Goal: Information Seeking & Learning: Learn about a topic

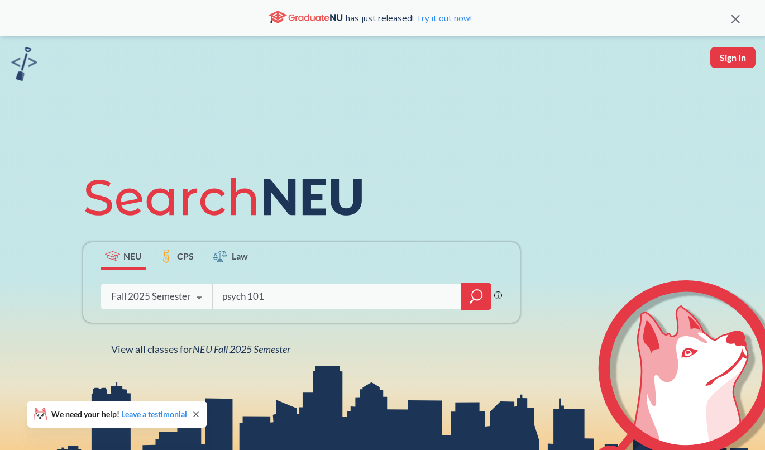
type input "psych 101"
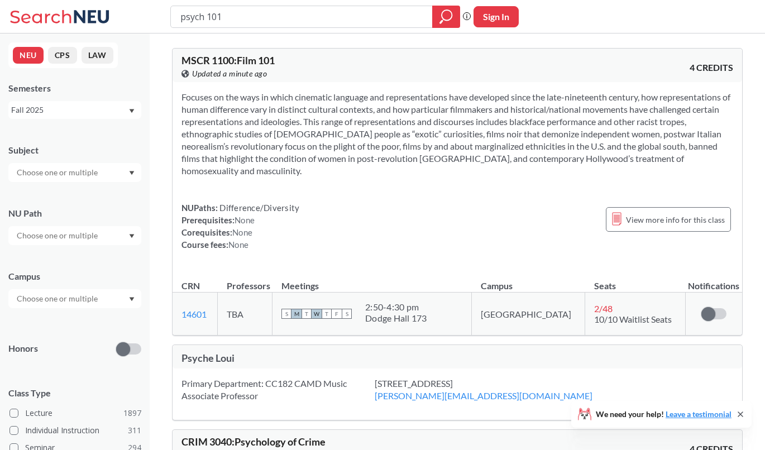
click at [738, 414] on icon at bounding box center [740, 414] width 9 height 9
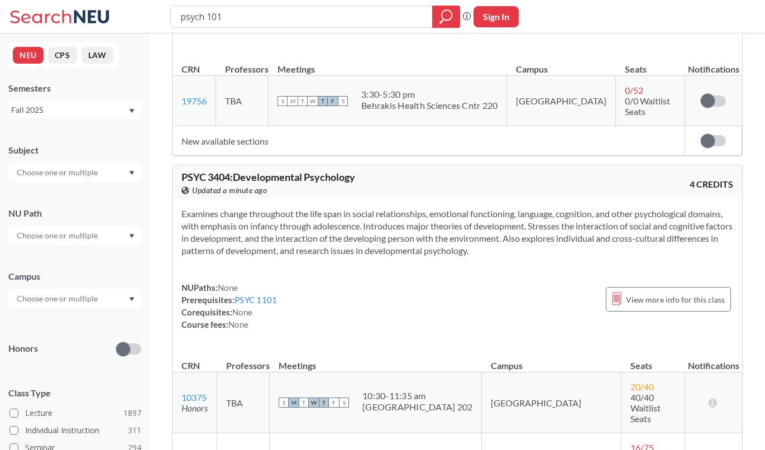
scroll to position [3613, 0]
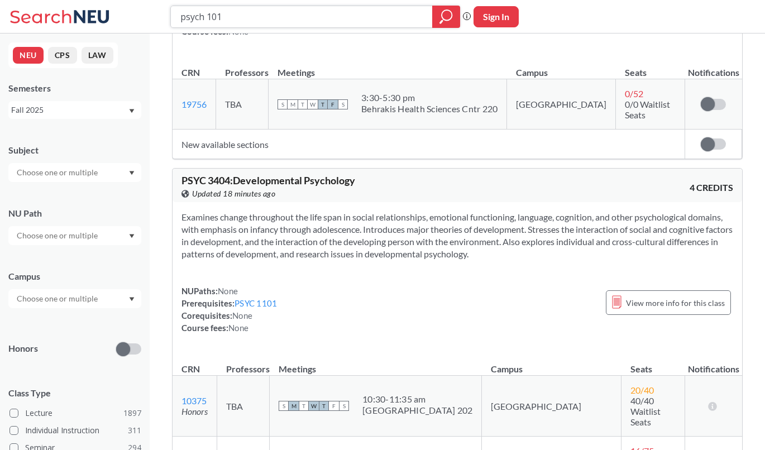
click at [236, 13] on input "psych 101" at bounding box center [301, 16] width 245 height 19
type input "psych 3464"
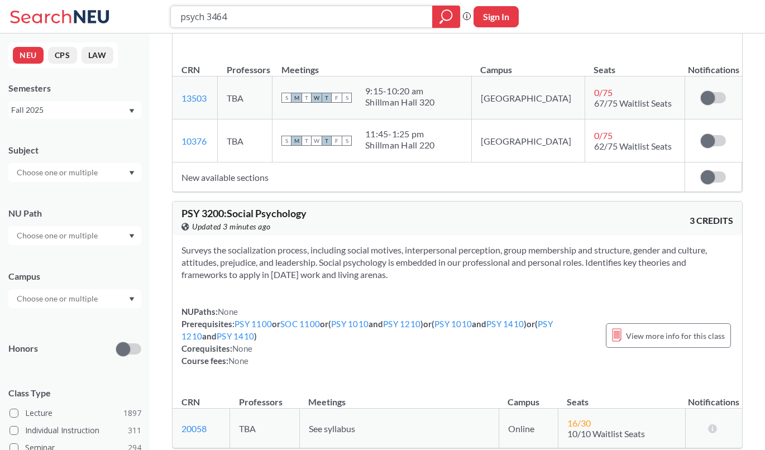
scroll to position [1492, 0]
click at [292, 320] on link "SOC 1100" at bounding box center [300, 325] width 40 height 10
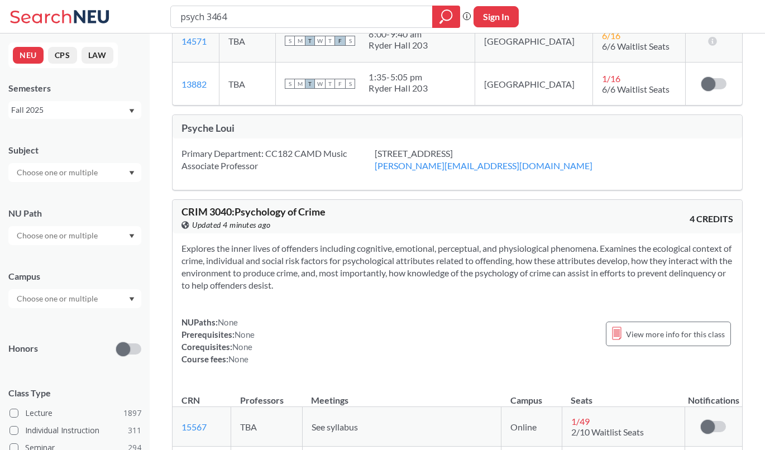
scroll to position [727, 0]
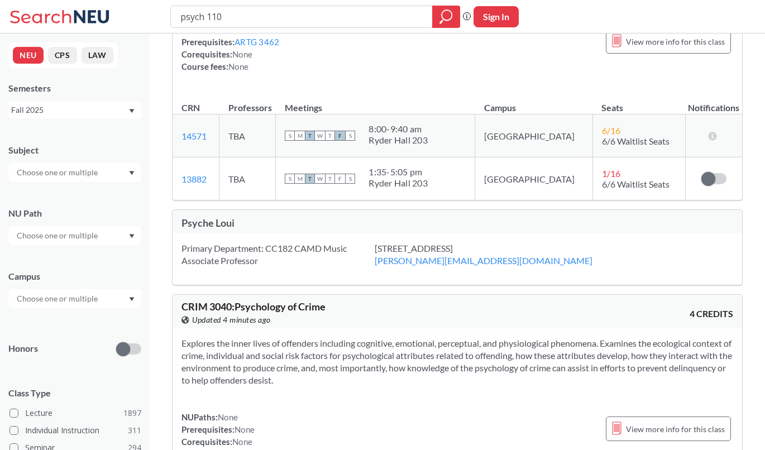
type input "psych 1100"
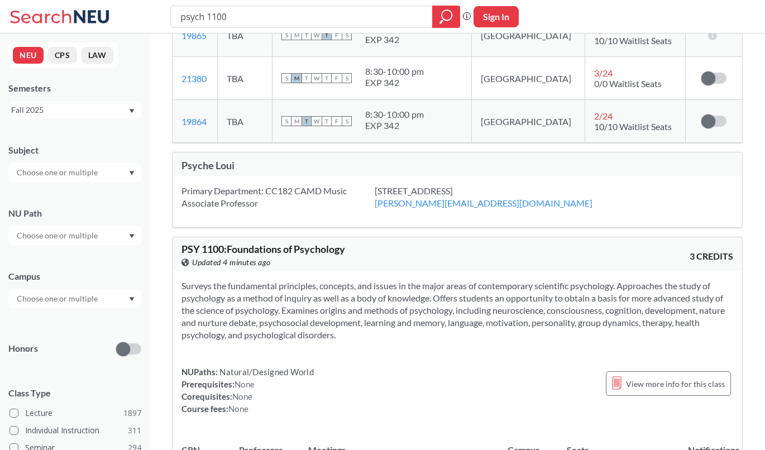
scroll to position [886, 0]
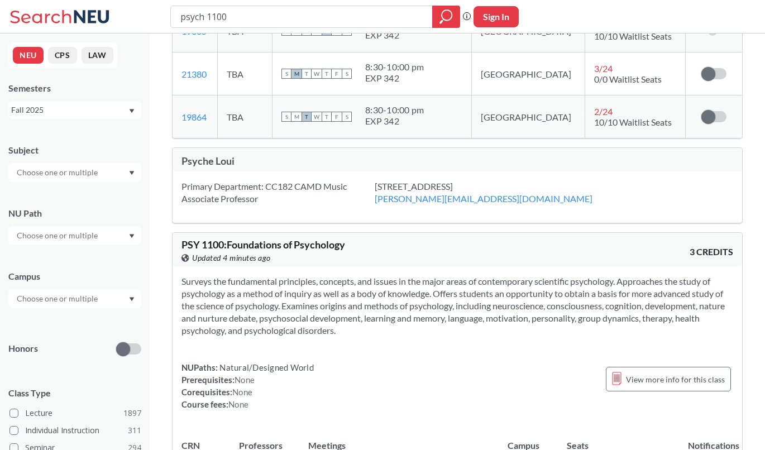
click at [201, 21] on input "psych 1100" at bounding box center [301, 16] width 245 height 19
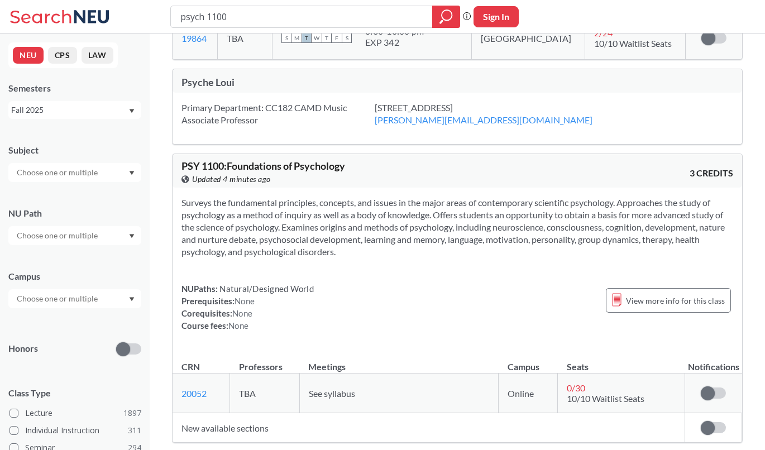
click at [708, 421] on span at bounding box center [708, 428] width 14 height 14
click at [701, 422] on input "checkbox" at bounding box center [701, 422] width 0 height 0
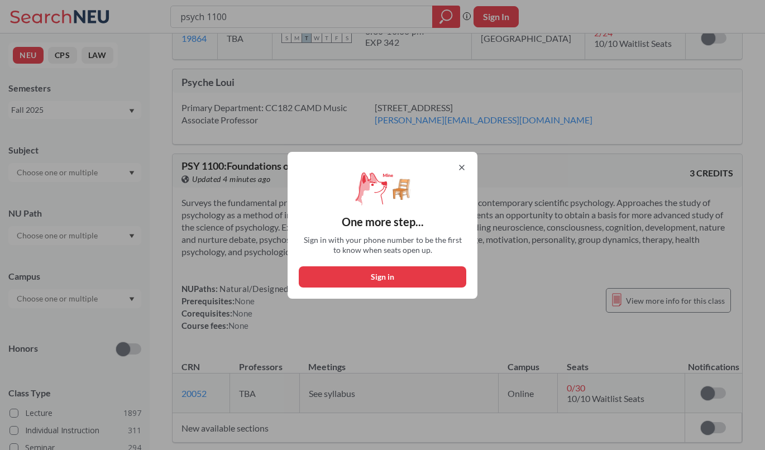
click at [408, 275] on button "Sign in" at bounding box center [383, 276] width 168 height 21
select select "US"
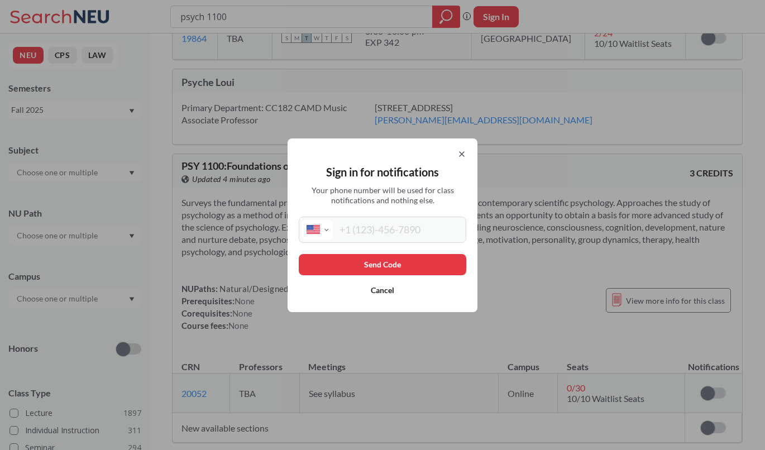
click at [380, 287] on button "Cancel" at bounding box center [383, 290] width 168 height 21
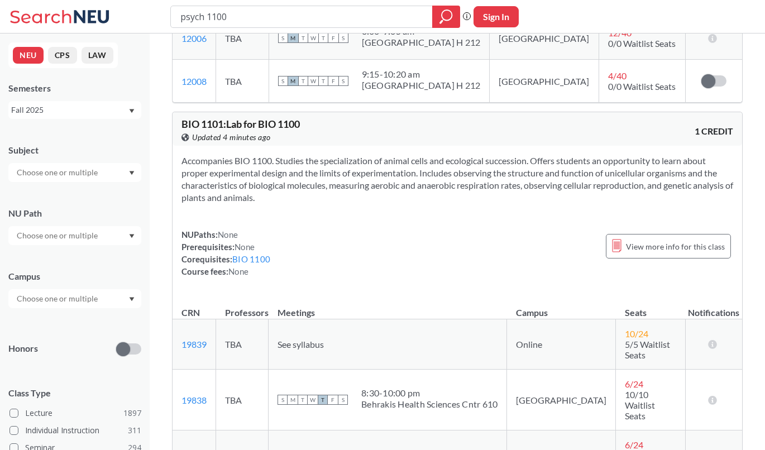
scroll to position [0, 0]
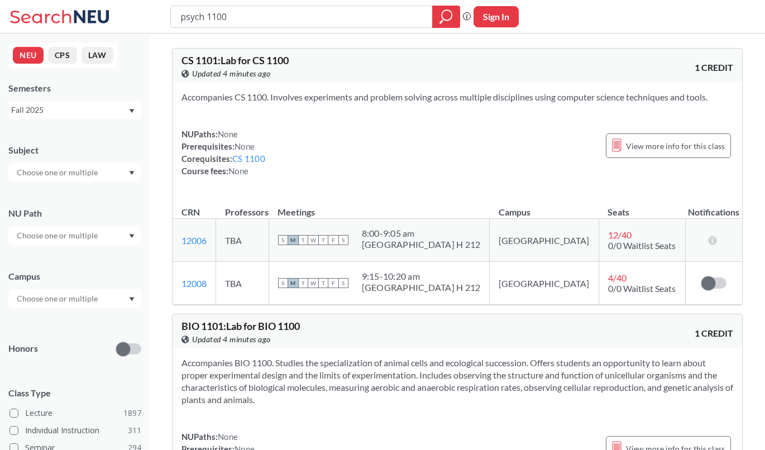
click at [487, 20] on button "Sign In" at bounding box center [495, 16] width 45 height 21
select select "US"
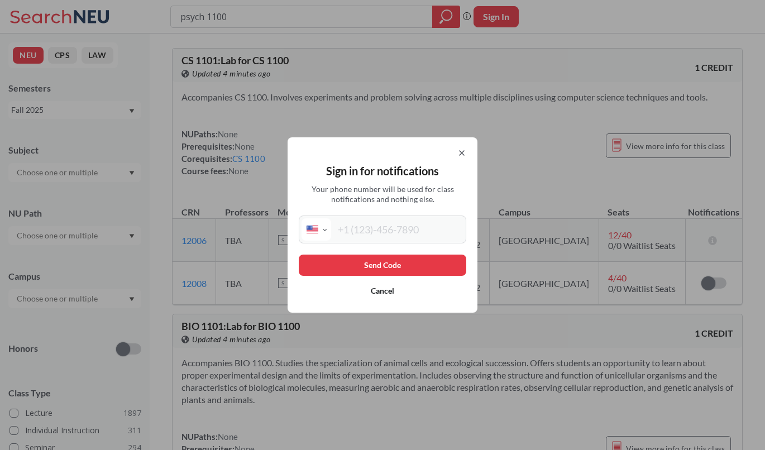
click at [405, 237] on input "tel" at bounding box center [397, 229] width 132 height 22
type input "[PHONE_NUMBER]"
click at [382, 266] on button "Send Code" at bounding box center [383, 265] width 168 height 21
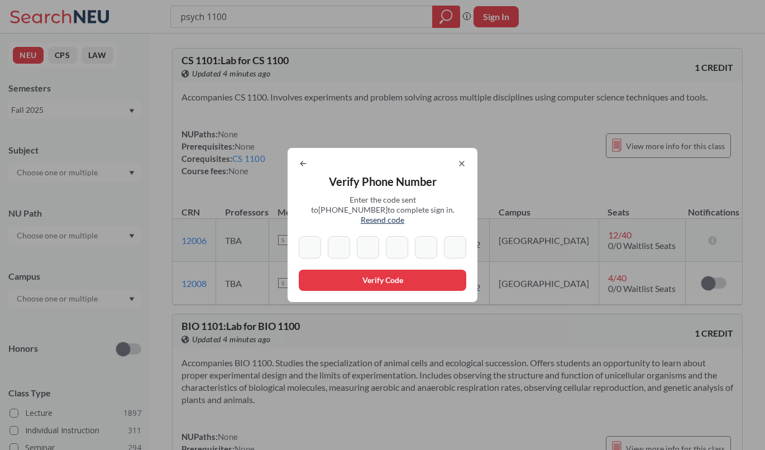
type input "8"
type input "4"
type input "1"
type input "7"
type input "6"
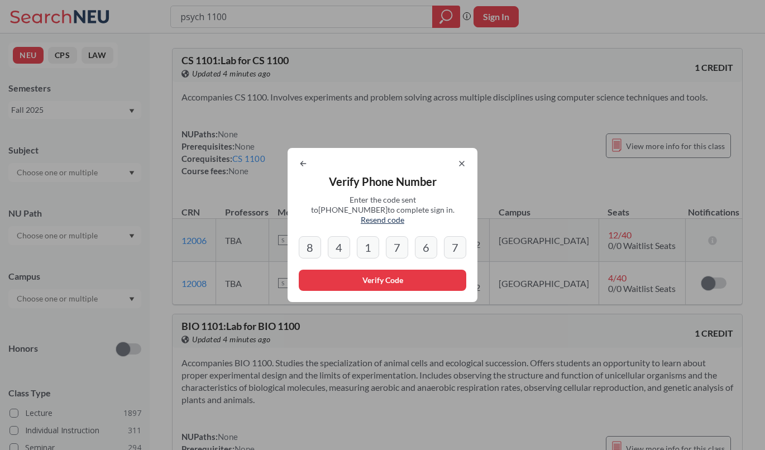
type input "7"
click at [373, 282] on button "Verify Code" at bounding box center [383, 280] width 168 height 21
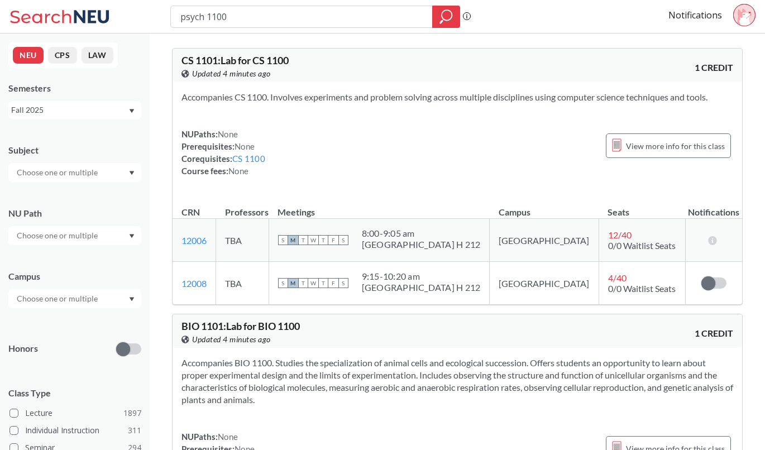
click at [749, 16] on icon at bounding box center [744, 16] width 13 height 17
click at [518, 122] on div "Accompanies CS 1100. Involves experiments and problem solving across multiple d…" at bounding box center [458, 138] width 570 height 113
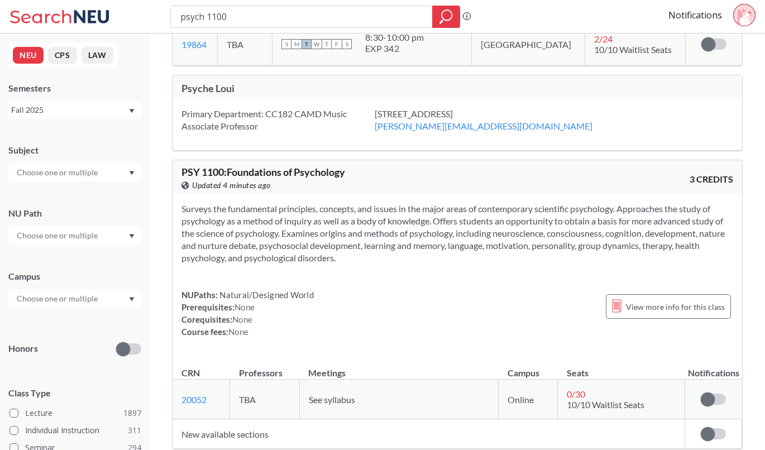
scroll to position [962, 0]
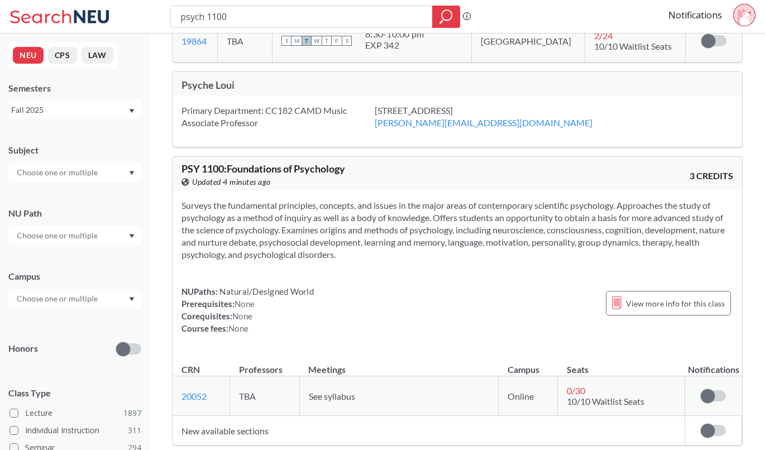
click at [705, 424] on span at bounding box center [708, 431] width 14 height 14
click at [701, 425] on input "checkbox" at bounding box center [701, 425] width 0 height 0
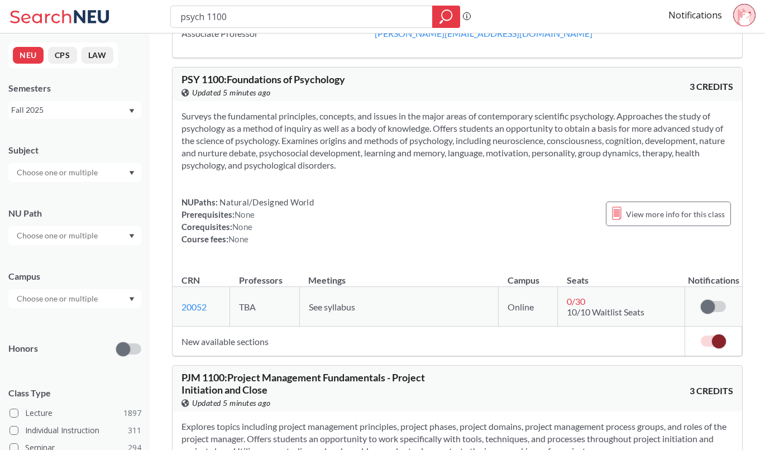
scroll to position [1018, 0]
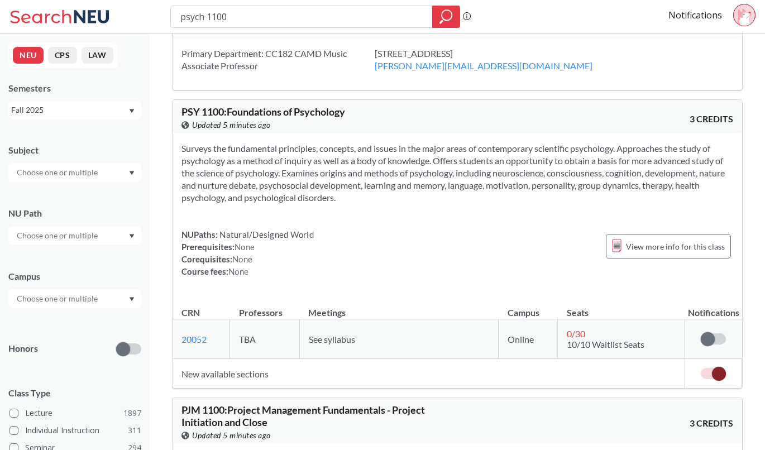
click at [712, 367] on span at bounding box center [719, 374] width 14 height 14
click at [701, 368] on input "checkbox" at bounding box center [701, 368] width 0 height 0
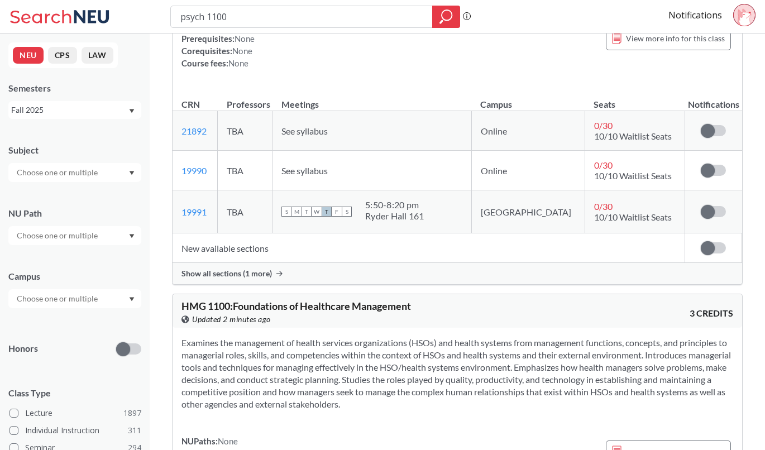
scroll to position [1523, 0]
